Goal: Find specific page/section: Find specific page/section

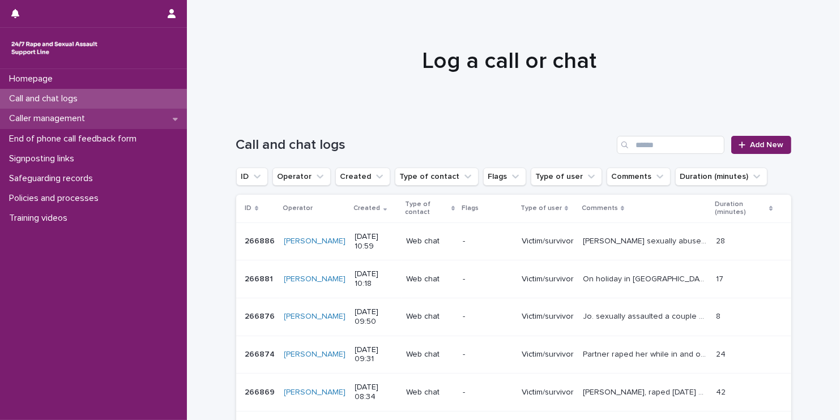
click at [83, 118] on p "Caller management" at bounding box center [49, 118] width 89 height 11
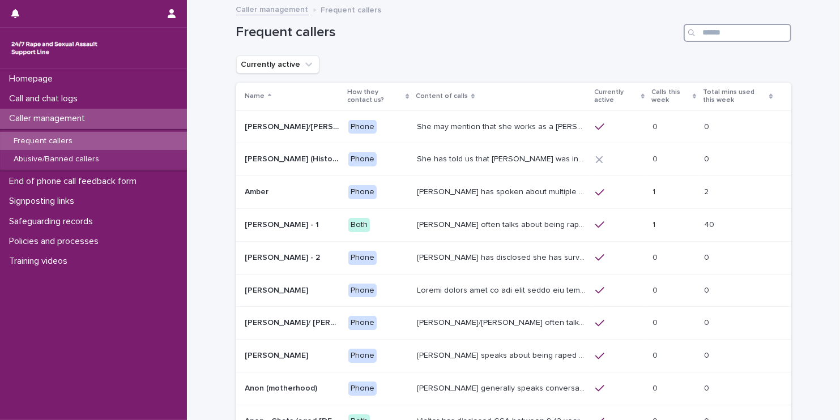
click at [699, 36] on input "Search" at bounding box center [738, 33] width 108 height 18
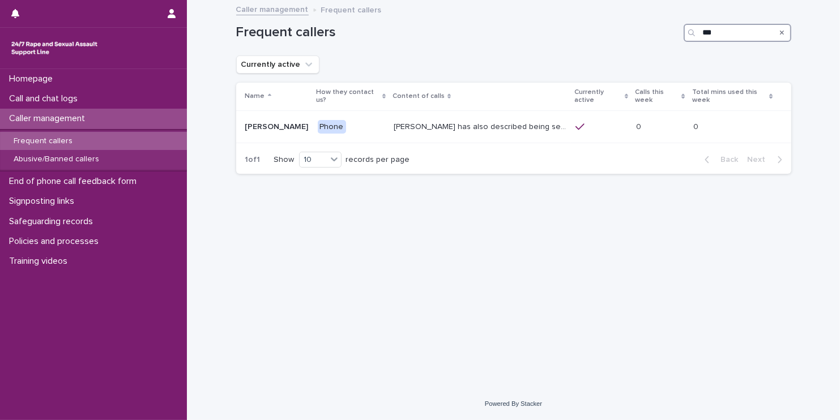
click at [721, 35] on input "***" at bounding box center [738, 33] width 108 height 18
type input "*"
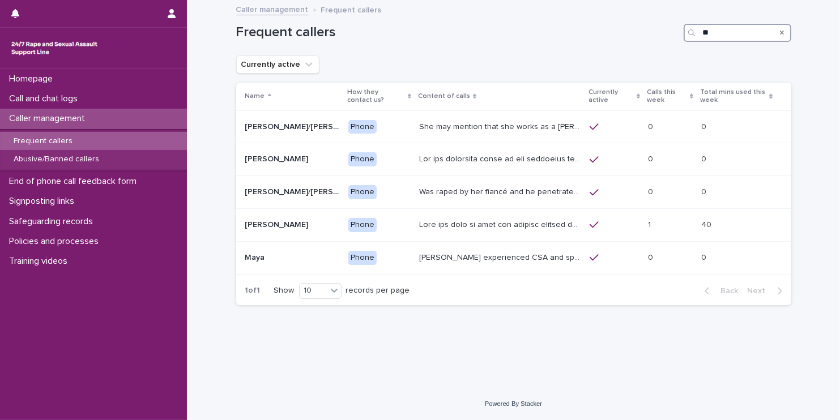
type input "*"
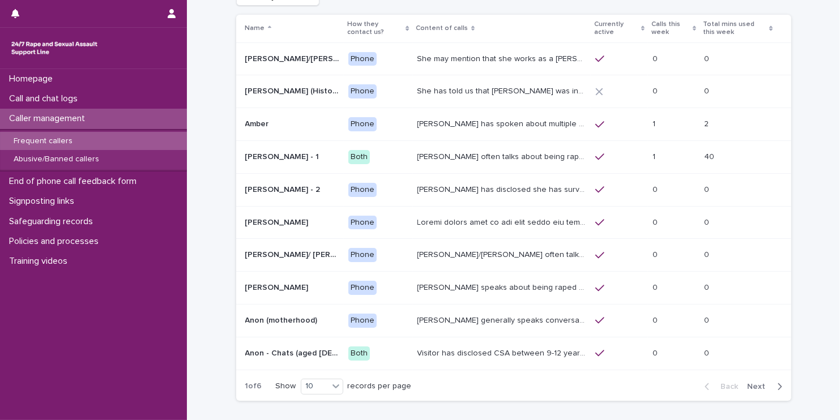
scroll to position [91, 0]
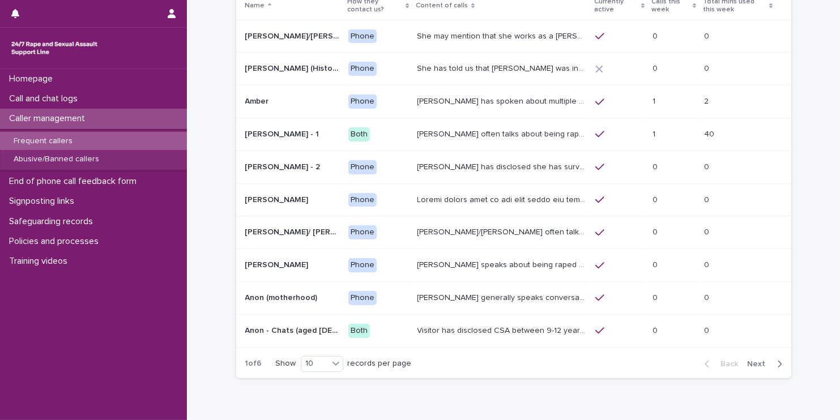
click at [777, 364] on icon "button" at bounding box center [779, 364] width 5 height 10
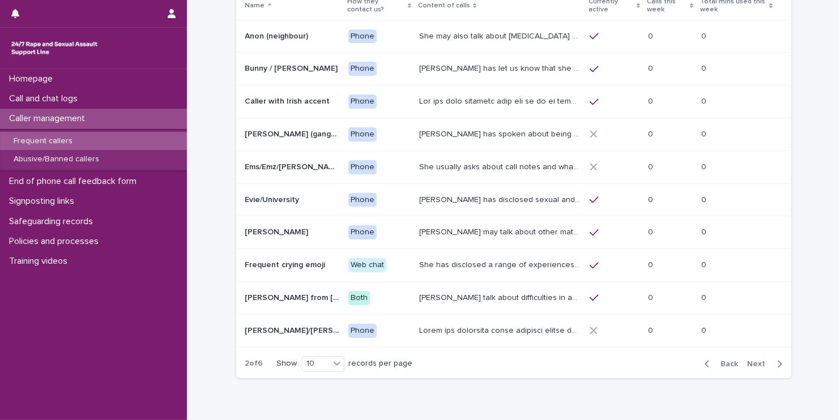
click at [777, 364] on icon "button" at bounding box center [779, 364] width 5 height 10
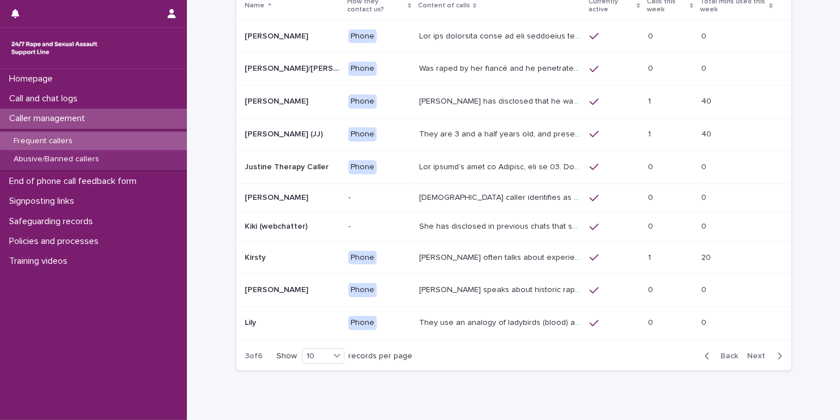
scroll to position [87, 0]
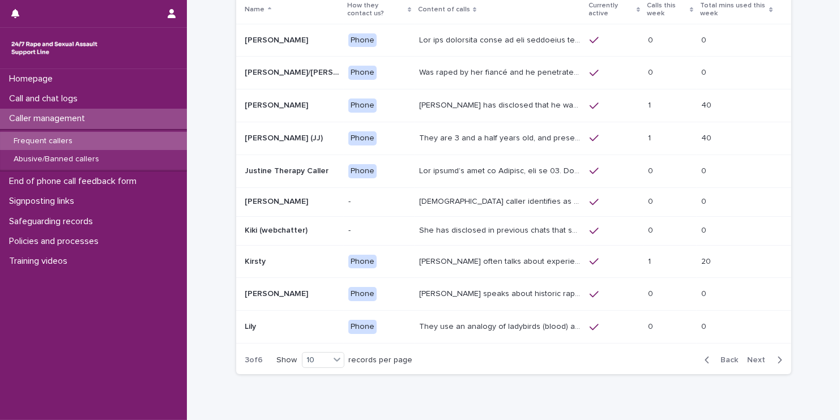
click at [774, 364] on div "Back Next" at bounding box center [744, 360] width 96 height 28
click at [778, 359] on icon "button" at bounding box center [780, 360] width 4 height 7
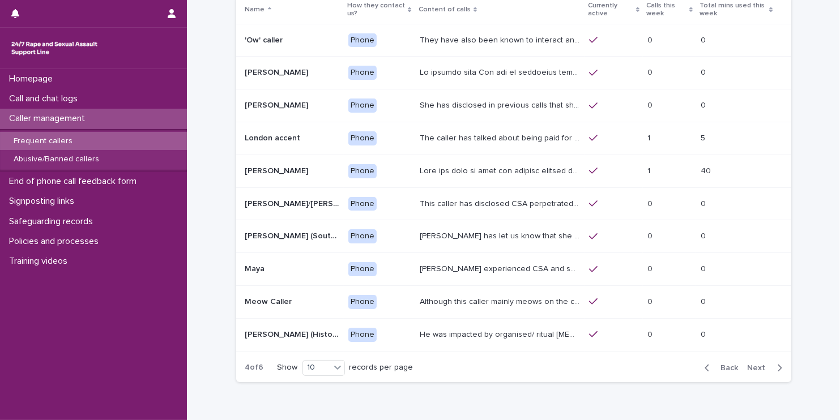
scroll to position [91, 0]
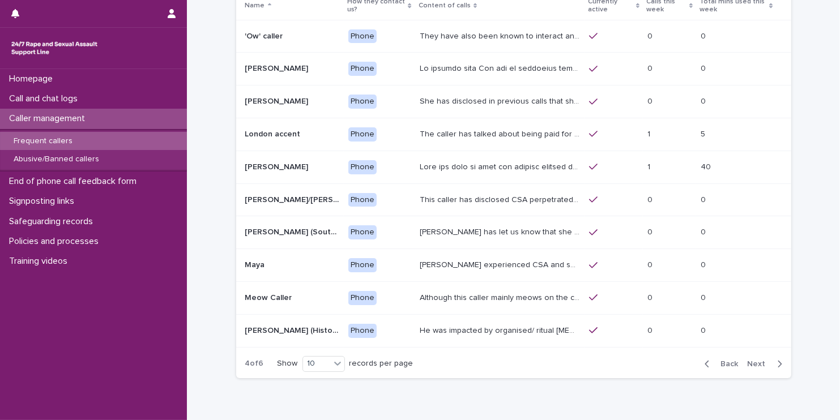
click at [777, 359] on icon "button" at bounding box center [779, 364] width 5 height 10
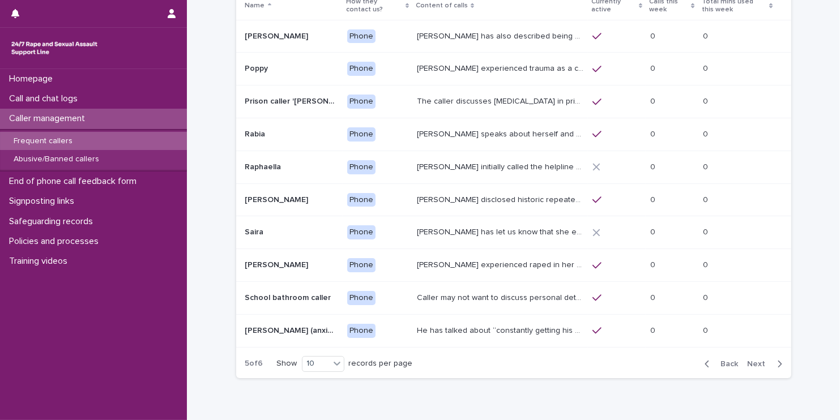
click at [777, 360] on icon "button" at bounding box center [779, 364] width 5 height 10
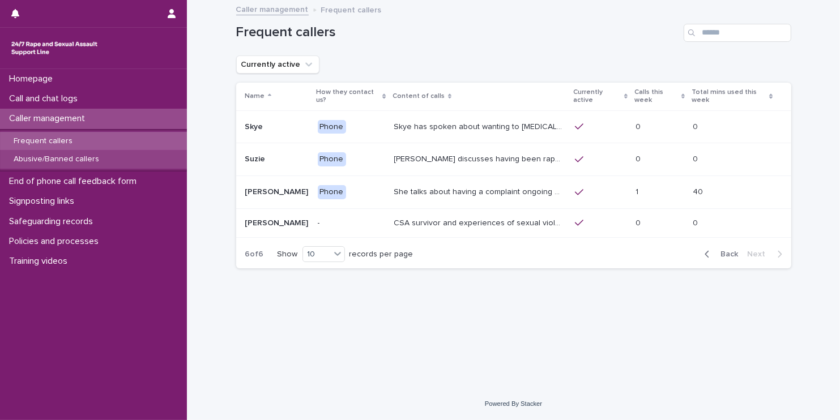
click at [84, 157] on p "Abusive/Banned callers" at bounding box center [57, 160] width 104 height 10
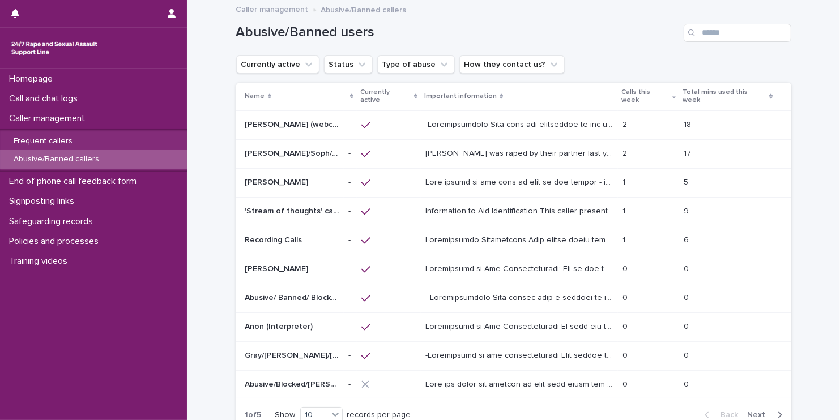
click at [778, 412] on icon "button" at bounding box center [780, 415] width 4 height 7
click at [488, 377] on p "Information to aid identification They have used multiple names - [PERSON_NAME]…" at bounding box center [520, 383] width 191 height 12
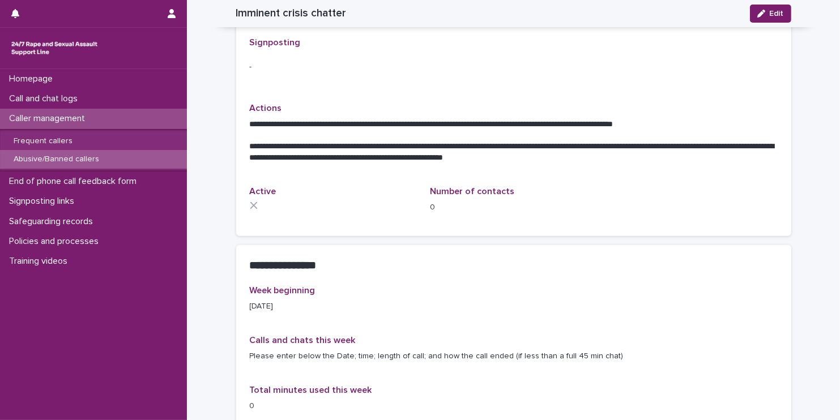
scroll to position [619, 0]
